Goal: Information Seeking & Learning: Understand process/instructions

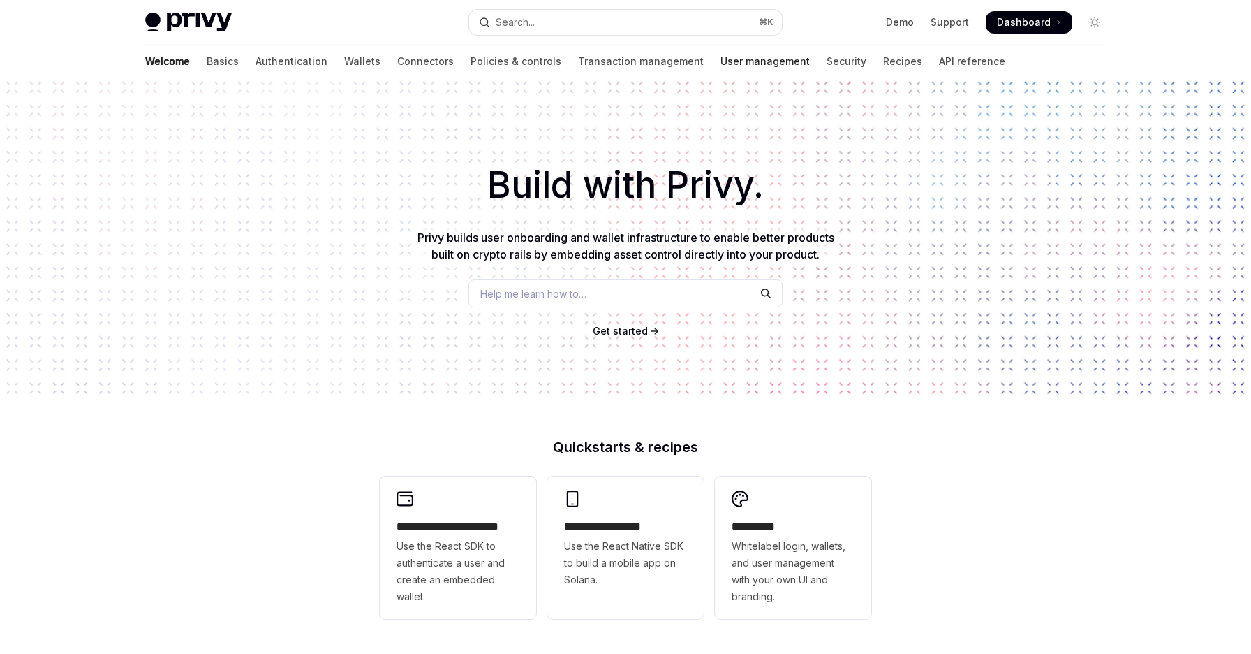
click at [721, 71] on link "User management" at bounding box center [765, 62] width 89 height 34
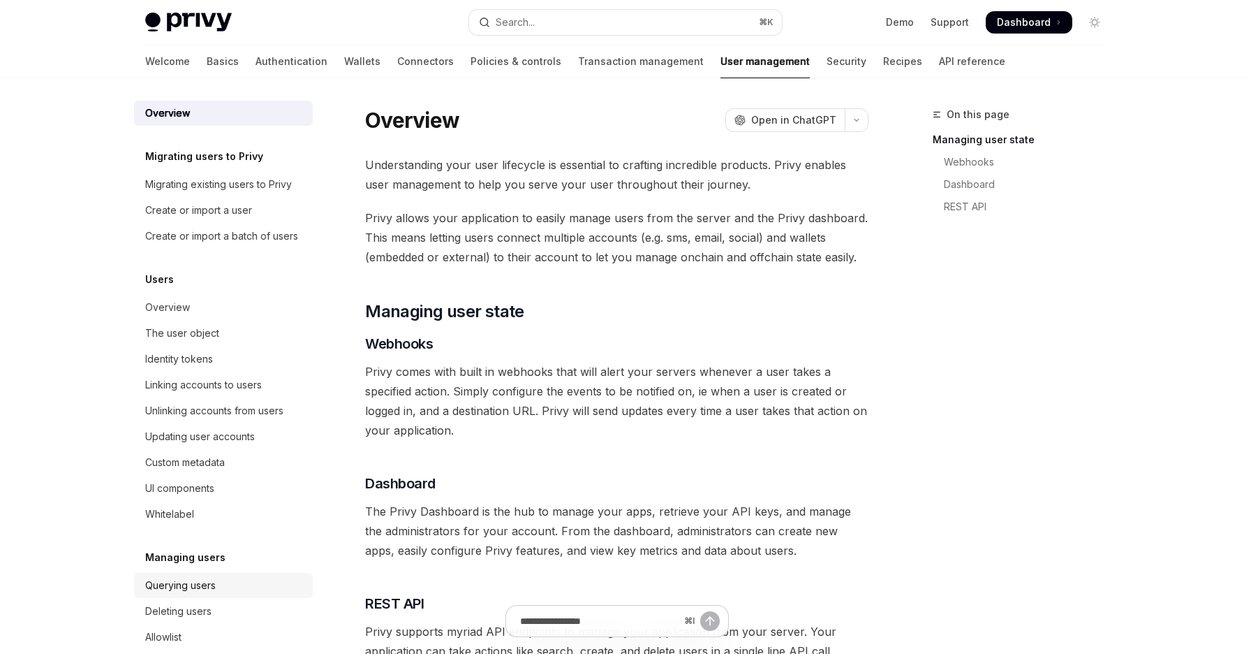
click at [197, 577] on div "Querying users" at bounding box center [180, 585] width 71 height 17
type textarea "*"
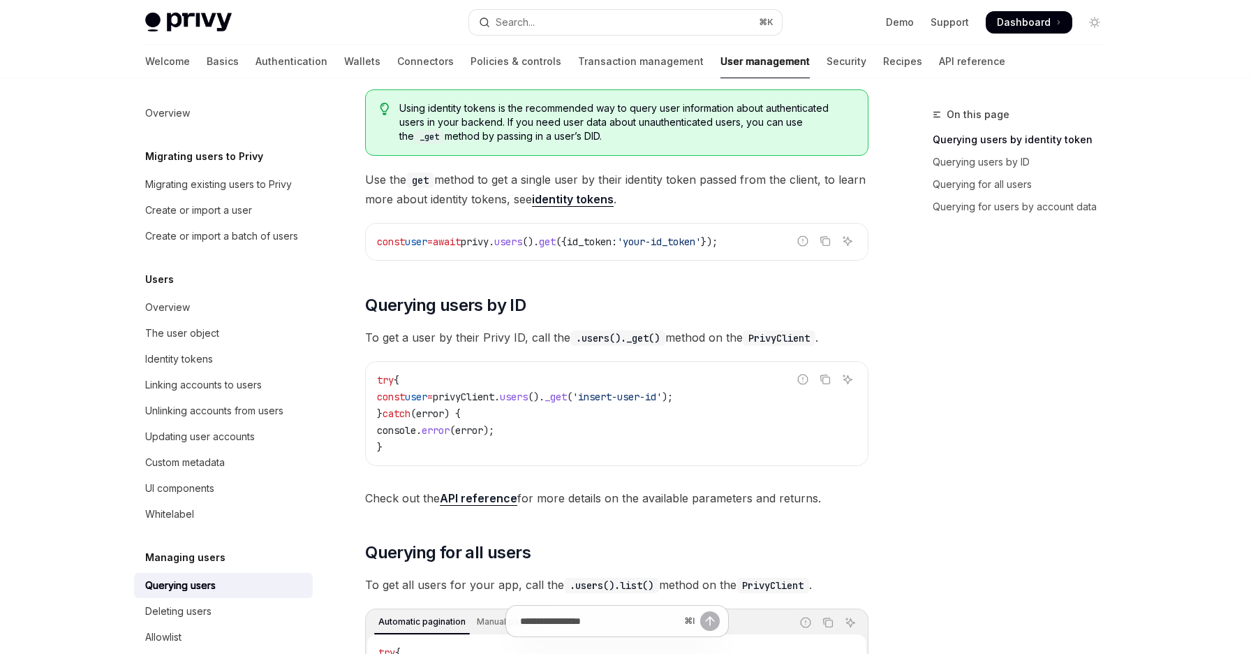
scroll to position [216, 0]
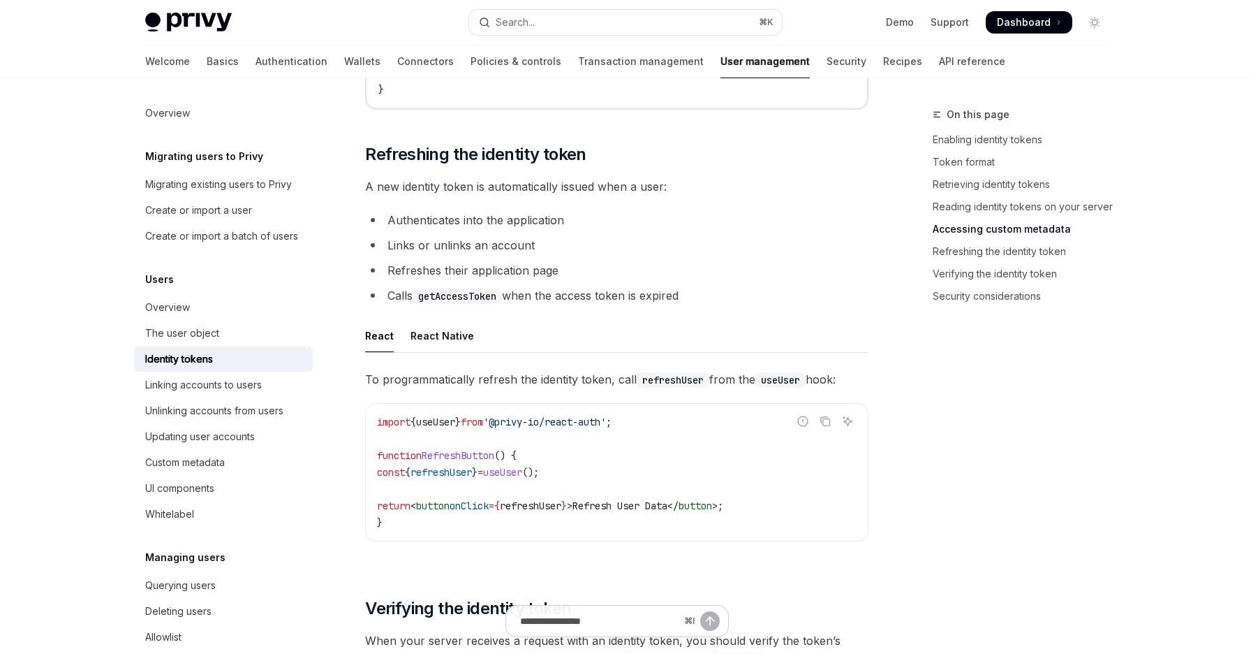
scroll to position [3263, 0]
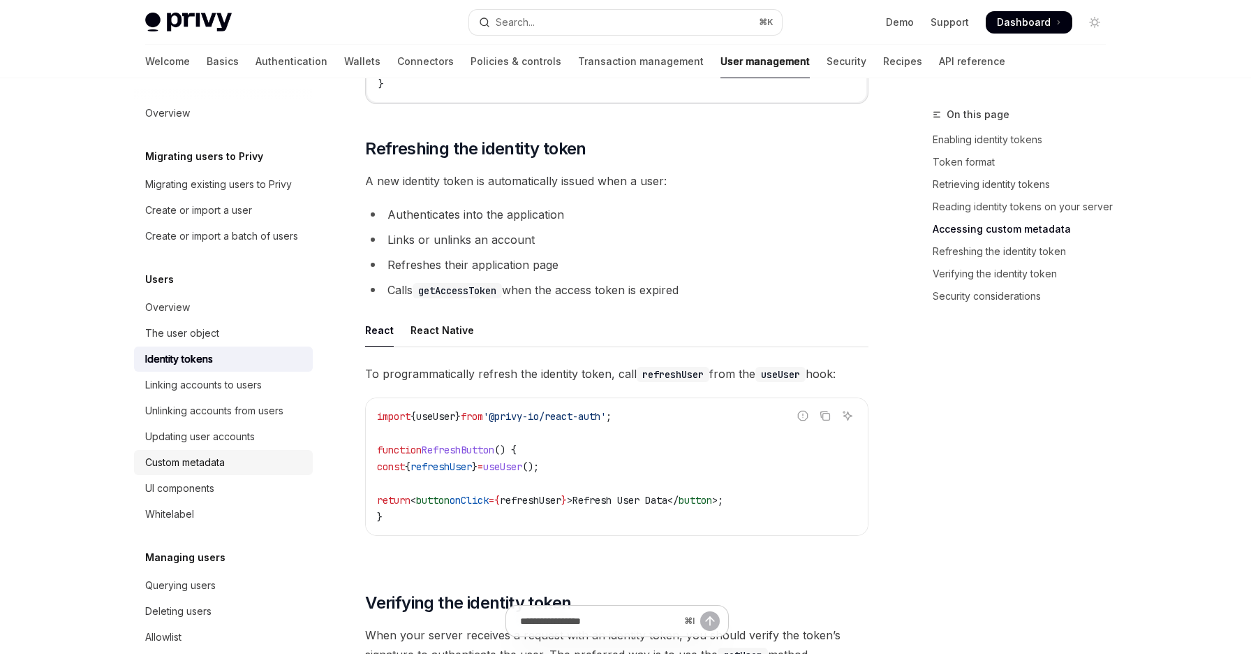
click at [233, 455] on div "Custom metadata" at bounding box center [224, 462] width 159 height 17
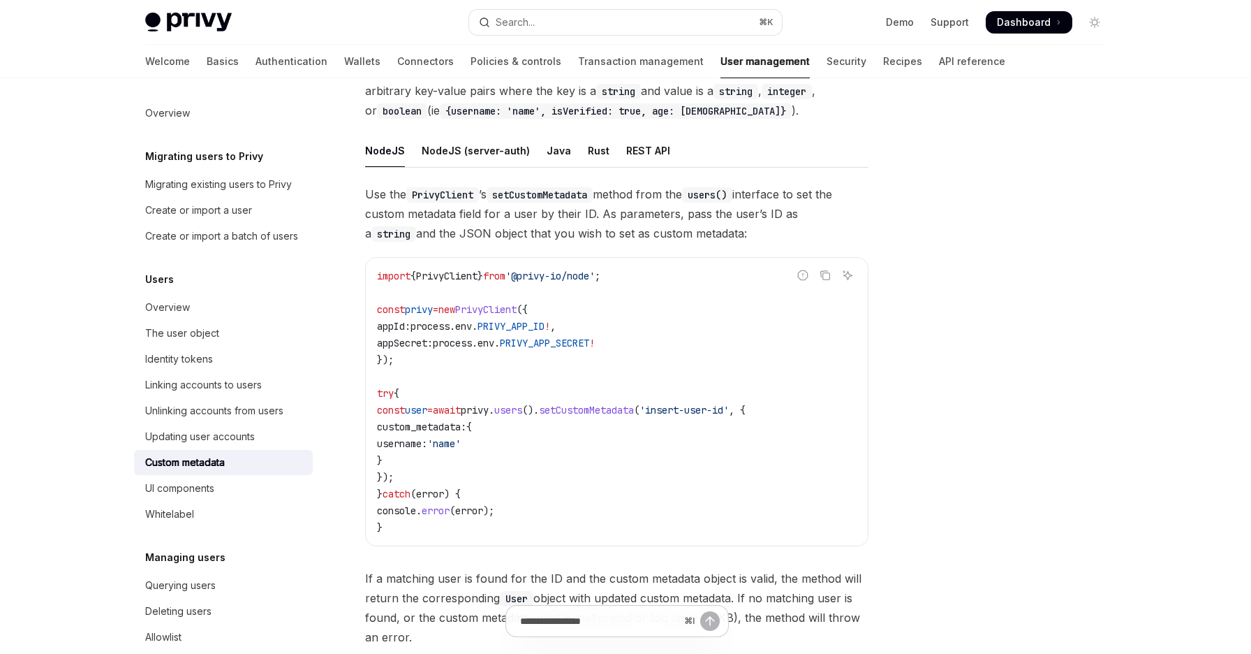
scroll to position [133, 0]
click at [1016, 20] on span "Dashboard" at bounding box center [1024, 22] width 54 height 14
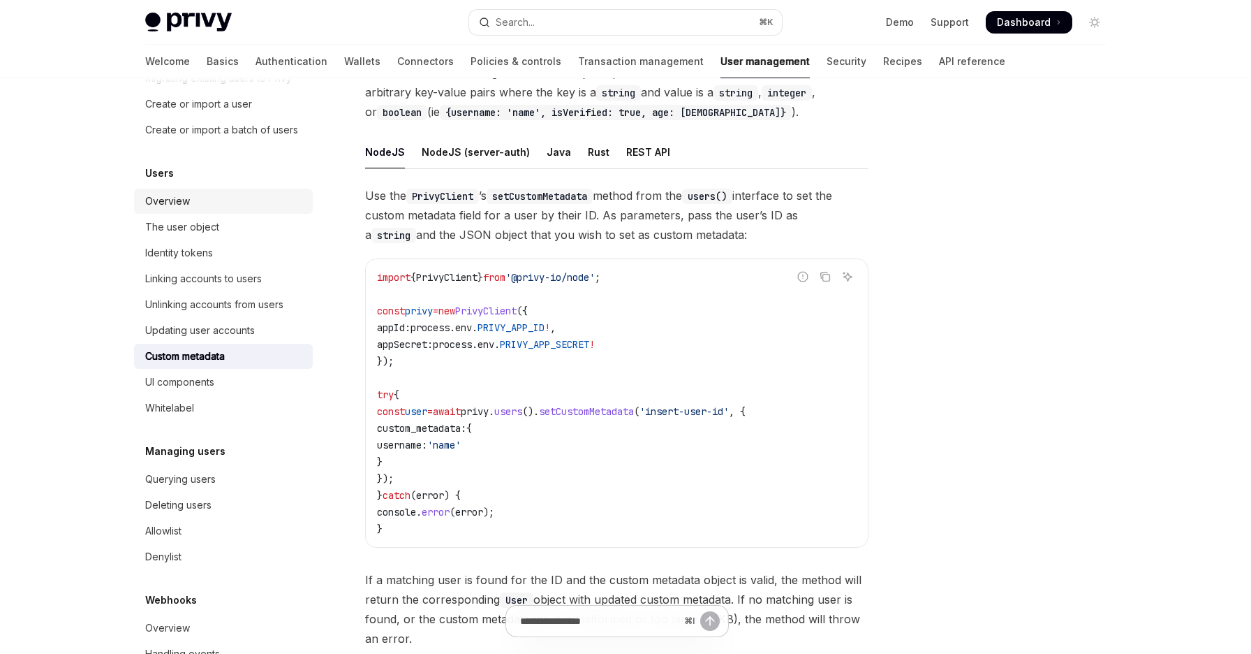
scroll to position [104, 0]
click at [254, 285] on div "Linking accounts to users" at bounding box center [203, 280] width 117 height 17
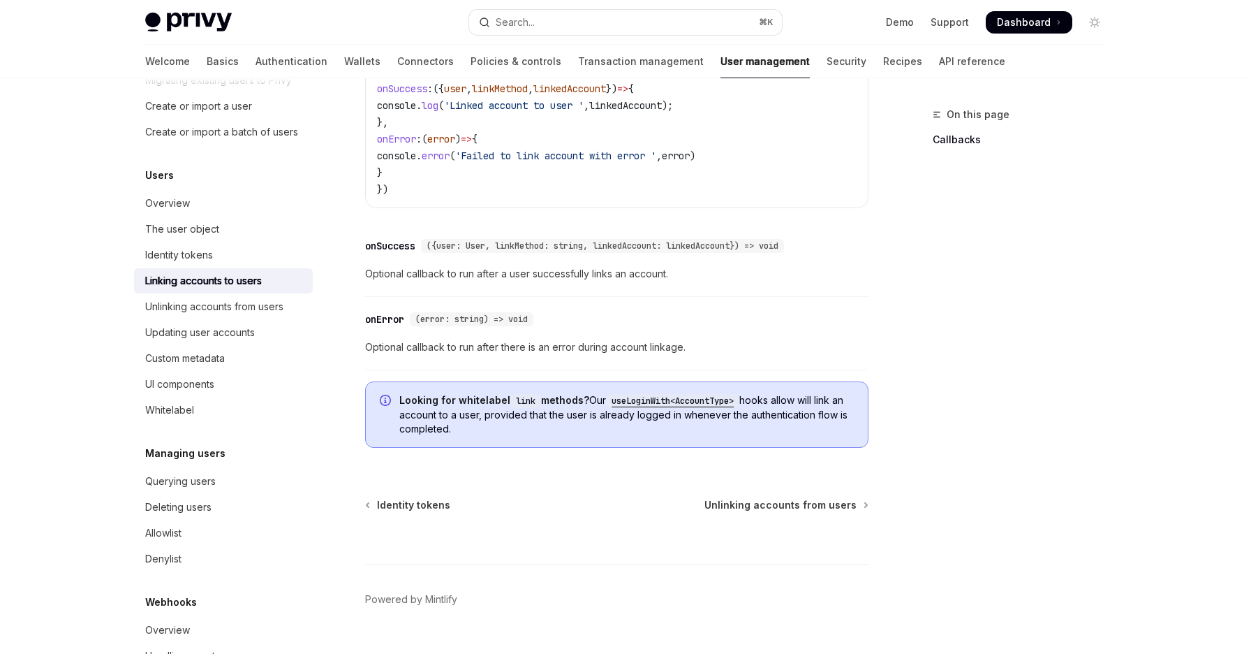
scroll to position [1563, 0]
click at [216, 254] on div "Identity tokens" at bounding box center [224, 254] width 159 height 17
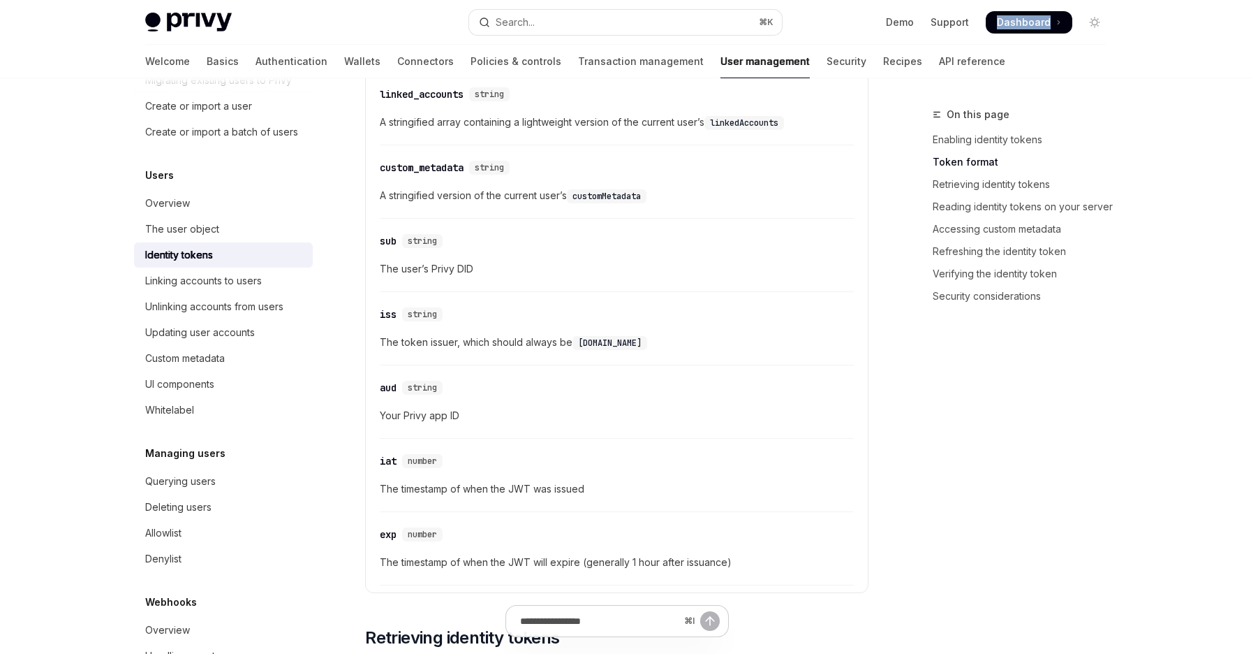
scroll to position [691, 0]
click at [219, 474] on div "Querying users" at bounding box center [224, 481] width 159 height 17
type textarea "*"
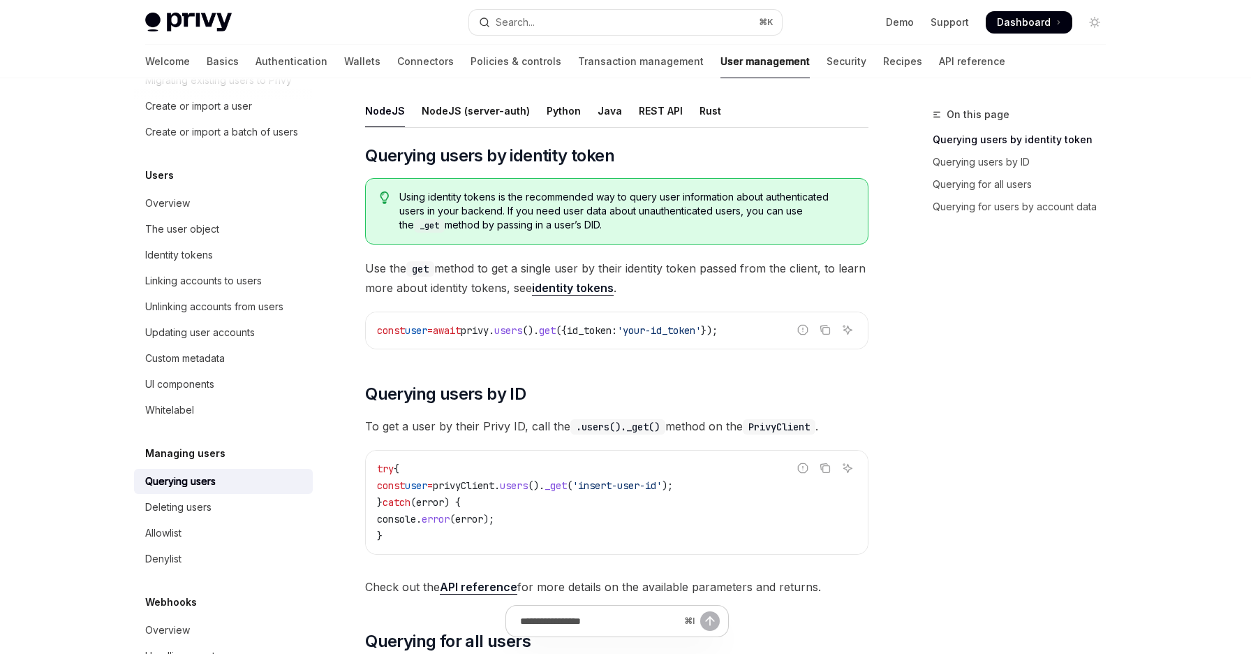
scroll to position [139, 0]
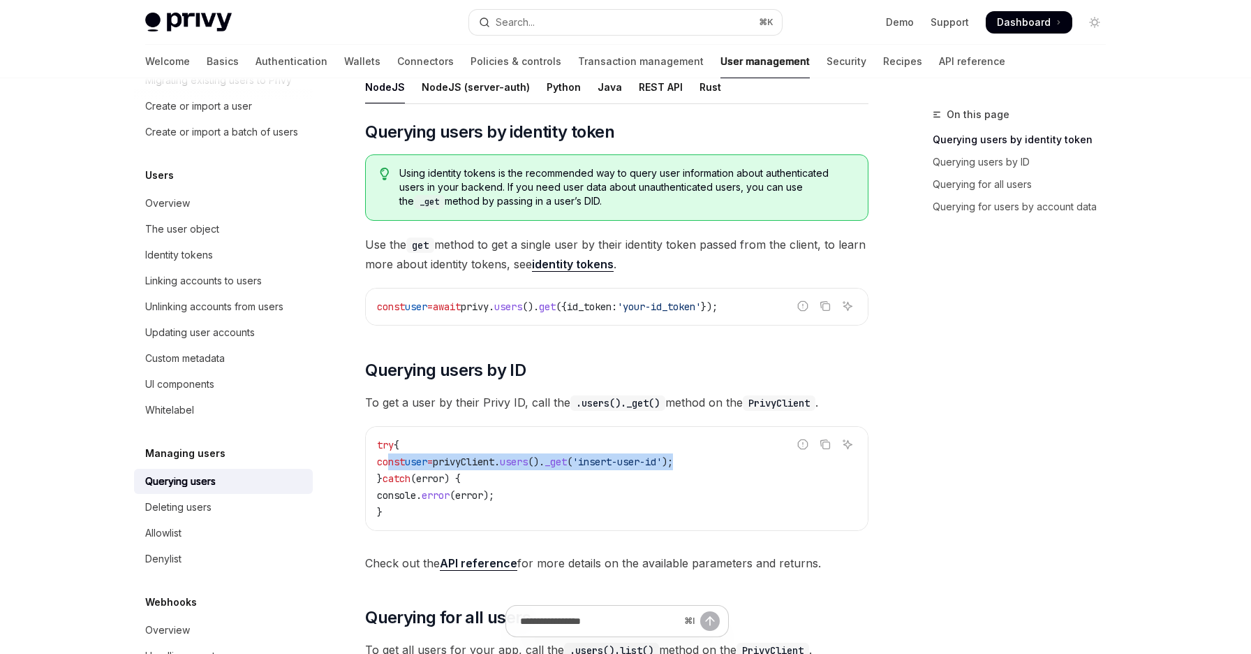
drag, startPoint x: 735, startPoint y: 455, endPoint x: 389, endPoint y: 454, distance: 345.6
click at [389, 454] on code "try { const user = privyClient . users (). _get ( 'insert-user-id' ); } catch (…" at bounding box center [617, 478] width 480 height 84
copy span "const user = privyClient . users (). _get ( 'insert-user-id' );"
